Goal: Task Accomplishment & Management: Manage account settings

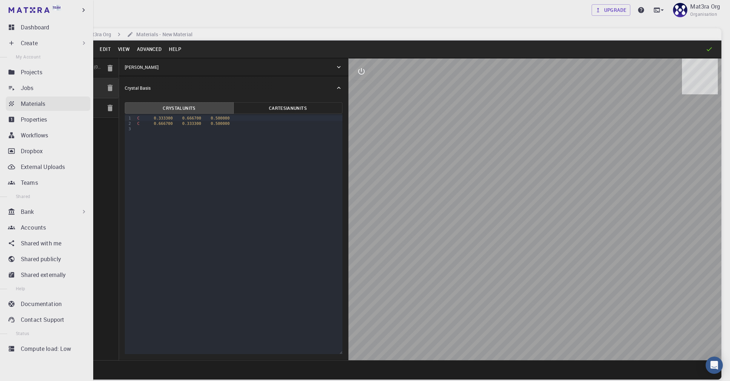
click at [15, 101] on link "Materials" at bounding box center [48, 103] width 85 height 14
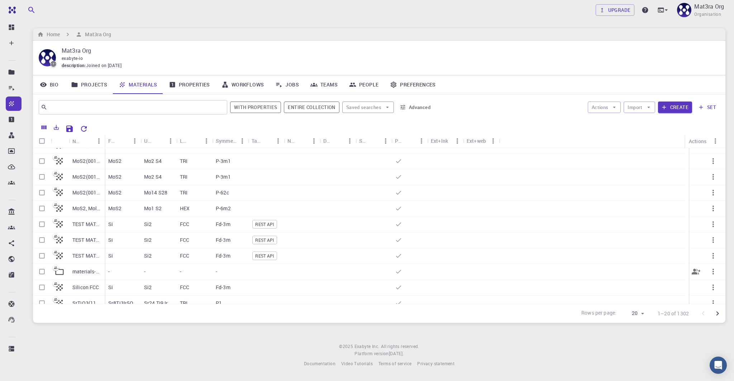
scroll to position [33, 0]
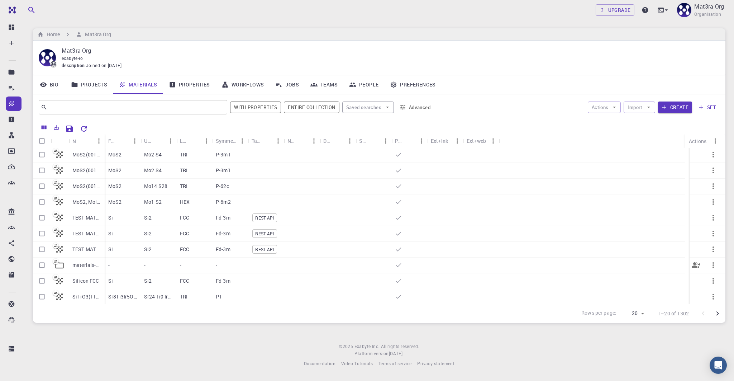
click at [89, 262] on p "materials-set" at bounding box center [86, 264] width 29 height 7
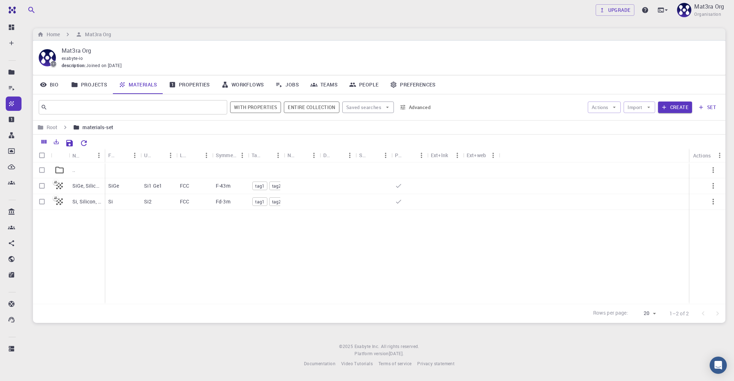
click at [139, 86] on link "Materials" at bounding box center [138, 84] width 50 height 19
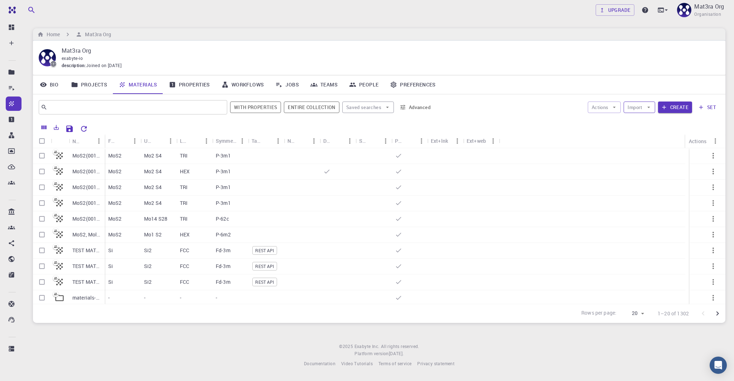
click at [639, 105] on button "Import" at bounding box center [639, 106] width 31 height 11
click at [638, 120] on div at bounding box center [636, 121] width 13 height 7
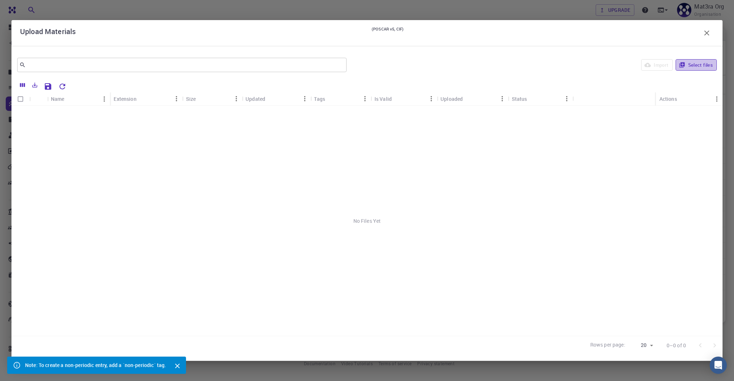
click at [693, 61] on button "Select files" at bounding box center [696, 64] width 41 height 11
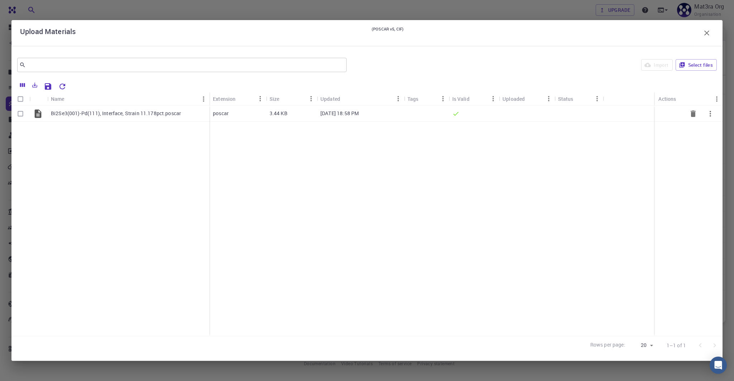
click at [135, 111] on p "Bi2Se3(001)-Pd(111), Interface, Strain 11.178pct.poscar" at bounding box center [116, 113] width 130 height 7
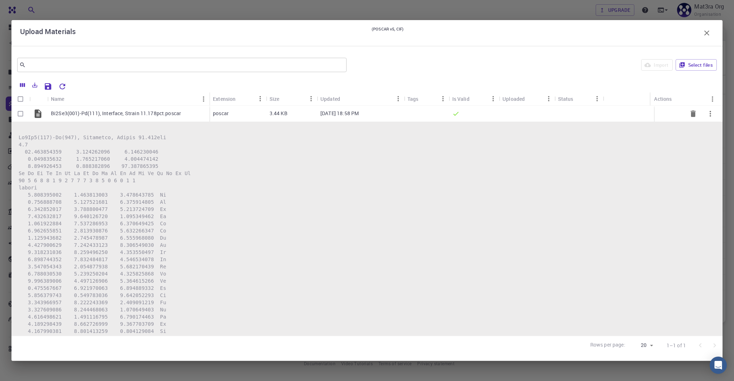
click at [20, 113] on input "Select row" at bounding box center [21, 114] width 14 height 14
checkbox input "true"
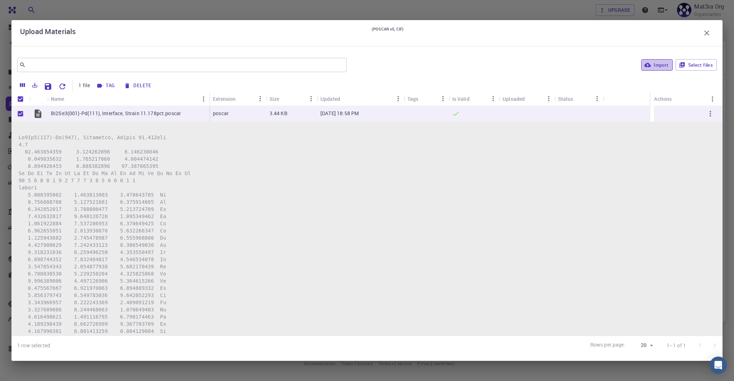
click at [649, 63] on icon "button" at bounding box center [648, 65] width 6 height 4
checkbox input "false"
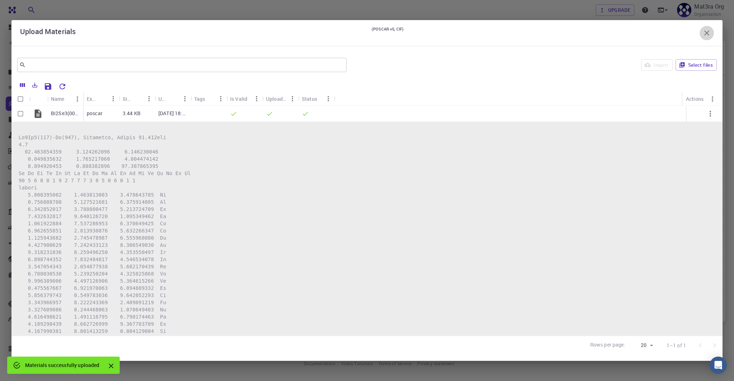
click at [703, 35] on icon "button" at bounding box center [707, 33] width 9 height 9
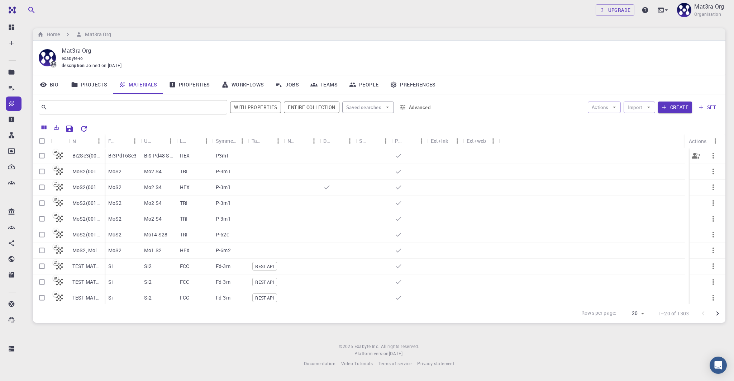
click at [710, 156] on icon "button" at bounding box center [713, 155] width 9 height 9
click at [41, 154] on div at bounding box center [367, 190] width 734 height 381
click at [42, 153] on input "Select row" at bounding box center [42, 156] width 14 height 14
checkbox input "true"
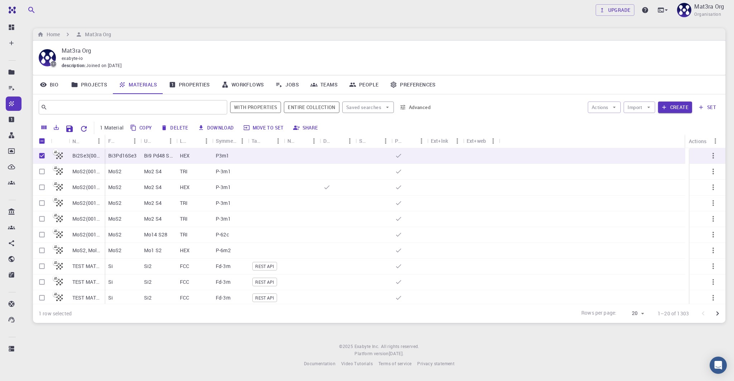
click at [255, 128] on button "Move to set" at bounding box center [264, 127] width 46 height 11
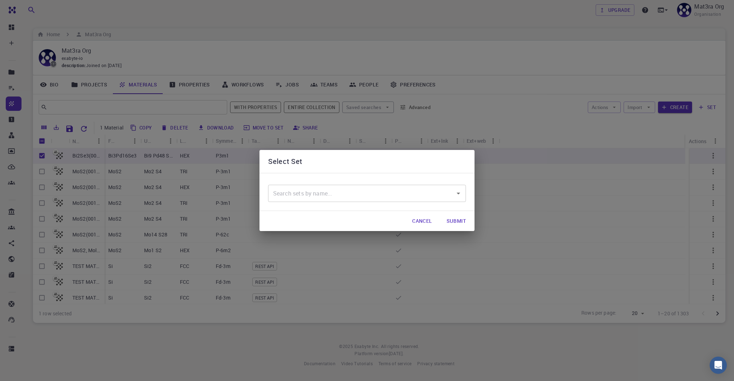
click at [298, 192] on input "text" at bounding box center [361, 193] width 181 height 14
click at [364, 214] on div "No options" at bounding box center [367, 211] width 198 height 19
click at [327, 191] on input "mat3rials-explorer" at bounding box center [361, 193] width 181 height 14
click at [294, 185] on div "mat3rials-explorer ​" at bounding box center [367, 193] width 198 height 17
click at [302, 194] on input "mat3rials-explorer" at bounding box center [361, 193] width 181 height 14
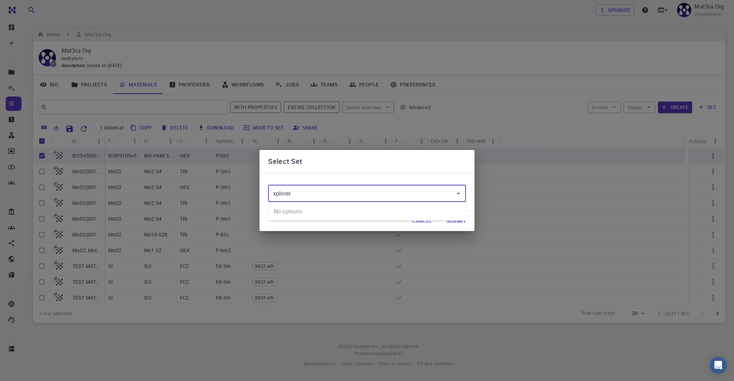
click at [417, 220] on div "No options" at bounding box center [367, 211] width 198 height 19
type input "xplorer"
click at [417, 233] on div "Select Set ​ Cancel Submit" at bounding box center [367, 190] width 734 height 381
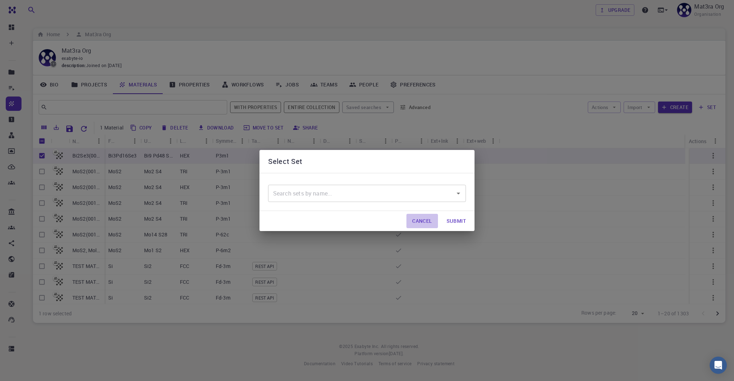
click at [421, 222] on button "Cancel" at bounding box center [422, 221] width 31 height 14
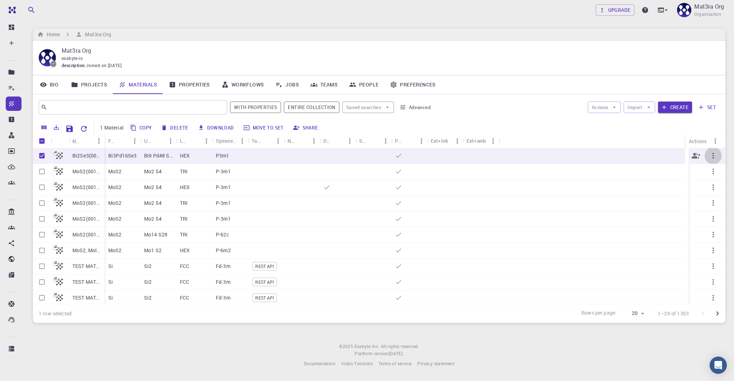
click at [710, 154] on icon "button" at bounding box center [713, 155] width 9 height 9
click at [667, 134] on div at bounding box center [367, 190] width 734 height 381
click at [709, 156] on icon "button" at bounding box center [713, 155] width 9 height 9
click at [691, 231] on icon at bounding box center [691, 232] width 6 height 6
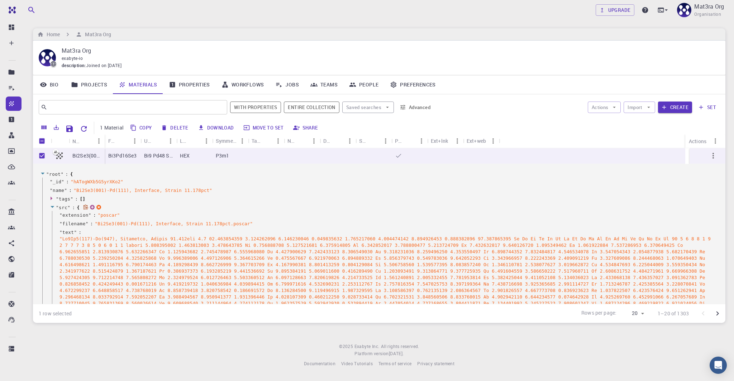
click at [52, 205] on icon at bounding box center [52, 206] width 5 height 5
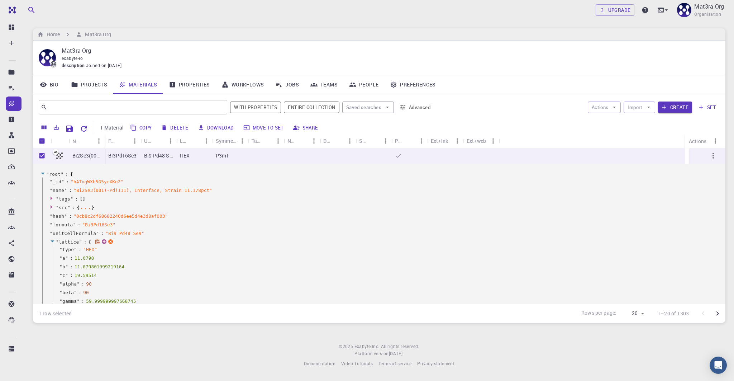
click at [52, 240] on icon at bounding box center [52, 241] width 5 height 5
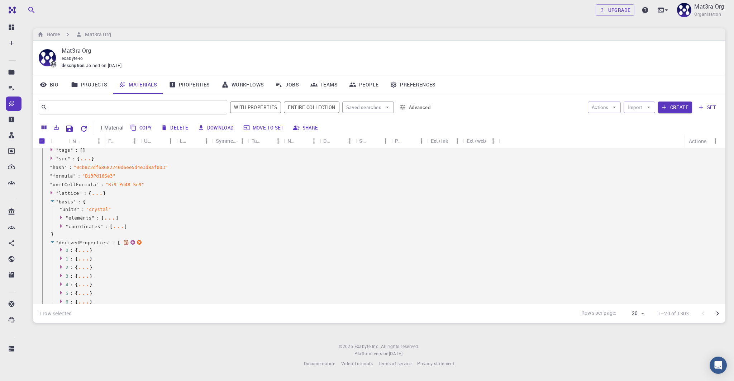
scroll to position [56, 0]
click at [52, 234] on icon at bounding box center [53, 235] width 4 height 2
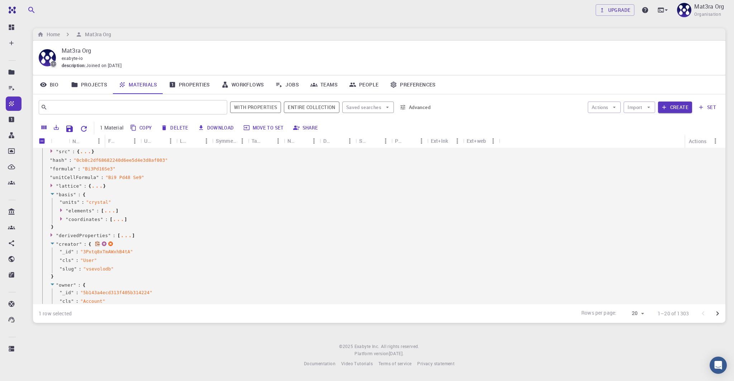
click at [52, 242] on icon at bounding box center [53, 243] width 4 height 2
click at [52, 253] on icon at bounding box center [52, 252] width 5 height 5
click at [145, 276] on icon at bounding box center [145, 277] width 5 height 5
